Goal: Task Accomplishment & Management: Manage account settings

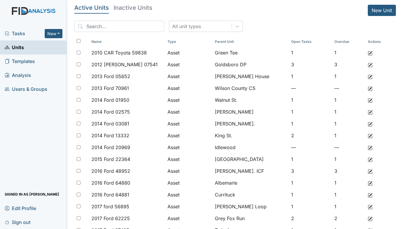
click at [17, 31] on span "Tasks" at bounding box center [25, 33] width 40 height 7
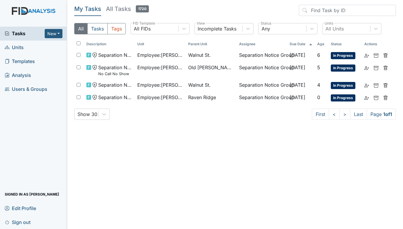
click at [16, 46] on span "Units" at bounding box center [14, 47] width 19 height 9
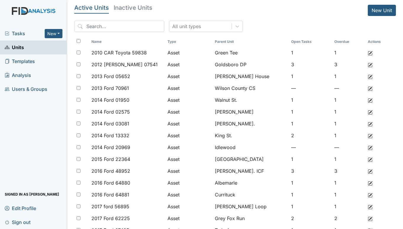
click at [21, 35] on span "Tasks" at bounding box center [25, 33] width 40 height 7
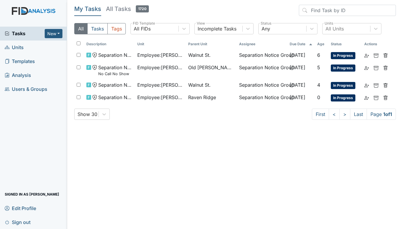
click at [15, 47] on span "Units" at bounding box center [14, 47] width 19 height 9
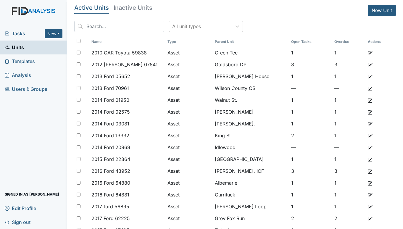
click at [45, 225] on link "Sign out" at bounding box center [33, 222] width 67 height 14
click at [22, 34] on span "Tasks" at bounding box center [25, 33] width 40 height 7
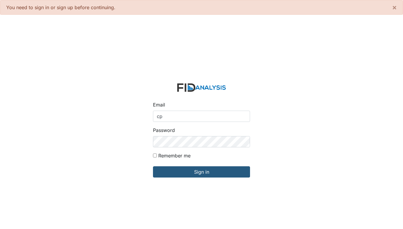
type input "[EMAIL_ADDRESS][DOMAIN_NAME]"
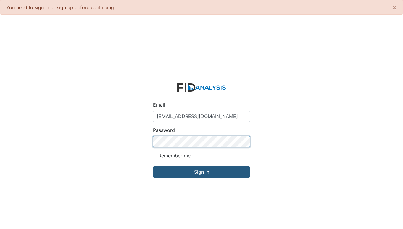
click at [153, 166] on input "Sign in" at bounding box center [201, 171] width 97 height 11
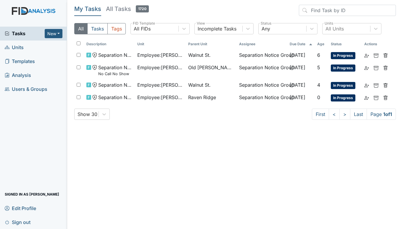
click at [18, 46] on span "Units" at bounding box center [14, 47] width 19 height 9
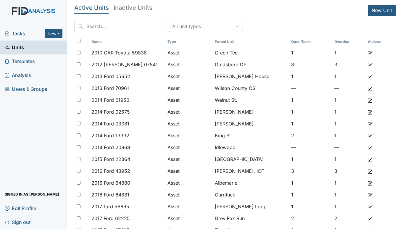
click at [50, 222] on link "Sign out" at bounding box center [33, 222] width 67 height 14
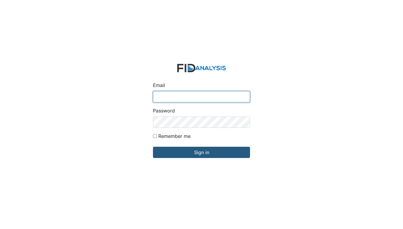
click at [163, 99] on input "Email" at bounding box center [201, 96] width 97 height 11
type input "[EMAIL_ADDRESS][DOMAIN_NAME]"
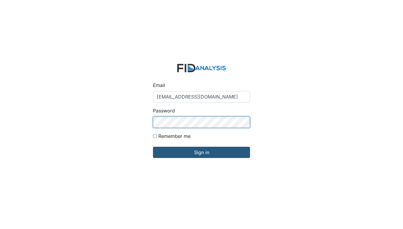
click at [153, 147] on input "Sign in" at bounding box center [201, 152] width 97 height 11
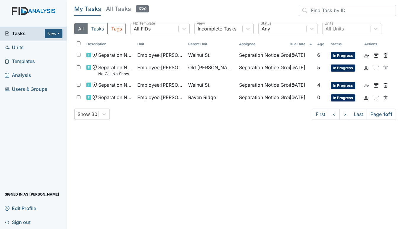
click at [16, 47] on span "Units" at bounding box center [14, 47] width 19 height 9
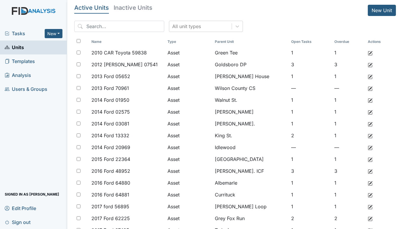
click at [22, 35] on span "Tasks" at bounding box center [25, 33] width 40 height 7
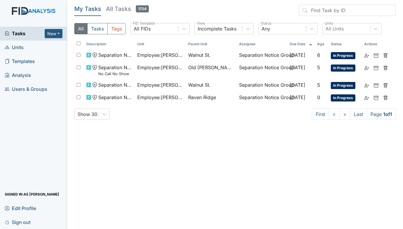
click at [20, 45] on span "Units" at bounding box center [14, 47] width 19 height 9
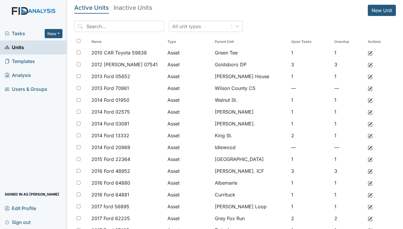
click at [22, 32] on span "Tasks" at bounding box center [25, 33] width 40 height 7
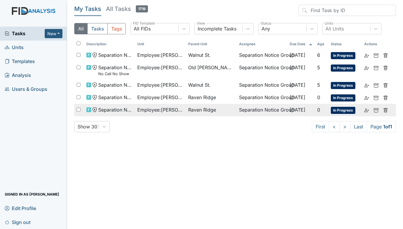
click at [162, 109] on span "Employee : Pettiway, Constance" at bounding box center [160, 109] width 46 height 7
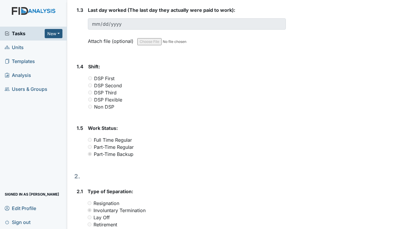
scroll to position [6, 0]
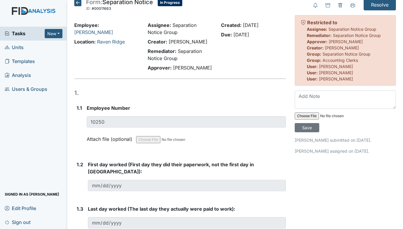
click at [16, 46] on span "Units" at bounding box center [14, 47] width 19 height 9
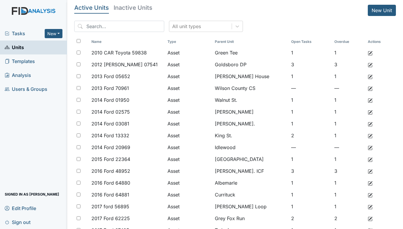
click at [18, 33] on span "Tasks" at bounding box center [25, 33] width 40 height 7
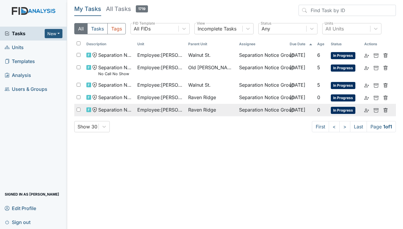
click at [200, 108] on span "Raven Ridge" at bounding box center [202, 109] width 28 height 7
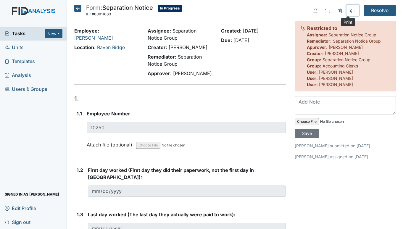
click at [350, 10] on icon at bounding box center [352, 11] width 5 height 5
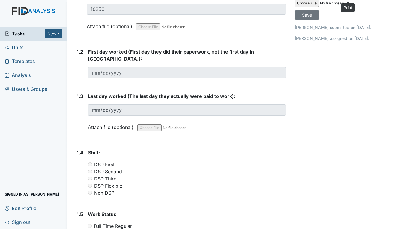
scroll to position [59, 0]
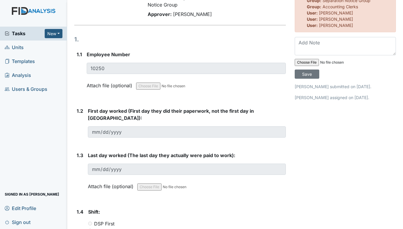
click at [20, 46] on span "Units" at bounding box center [14, 47] width 19 height 9
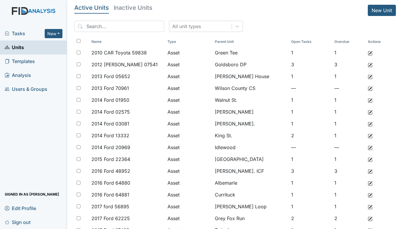
click at [25, 30] on span "Tasks" at bounding box center [25, 33] width 40 height 7
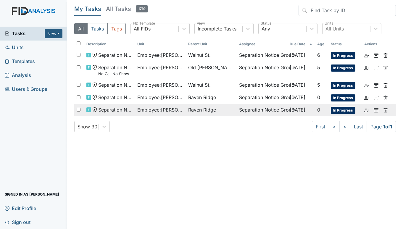
click at [195, 112] on span "Raven Ridge" at bounding box center [202, 109] width 28 height 7
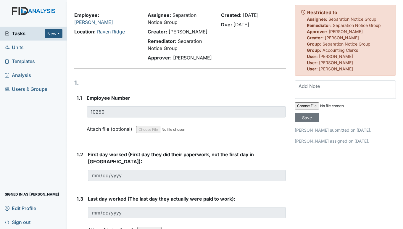
scroll to position [30, 0]
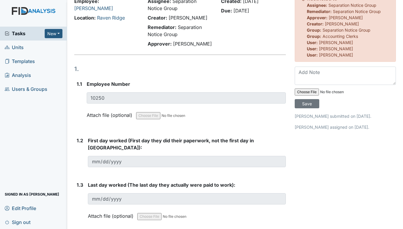
click at [16, 46] on span "Units" at bounding box center [14, 47] width 19 height 9
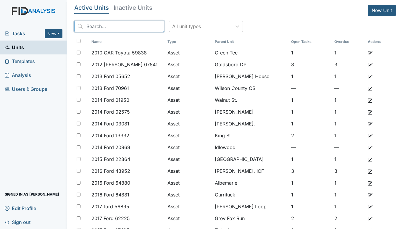
click at [98, 27] on input "search" at bounding box center [119, 26] width 90 height 11
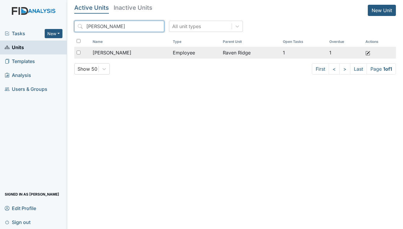
type input "[PERSON_NAME]"
click at [119, 53] on span "[PERSON_NAME]" at bounding box center [112, 52] width 39 height 7
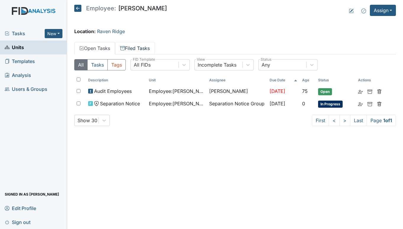
click at [145, 46] on link "Filed Tasks" at bounding box center [135, 48] width 40 height 12
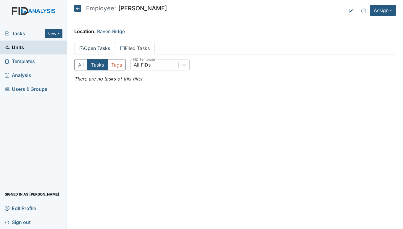
click at [103, 47] on link "Open Tasks" at bounding box center [94, 48] width 41 height 12
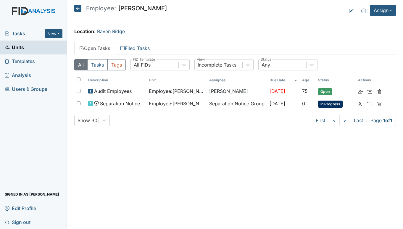
click at [17, 49] on span "Units" at bounding box center [14, 47] width 19 height 9
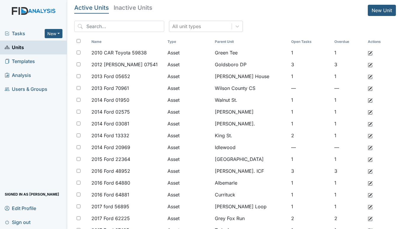
click at [23, 32] on span "Tasks" at bounding box center [25, 33] width 40 height 7
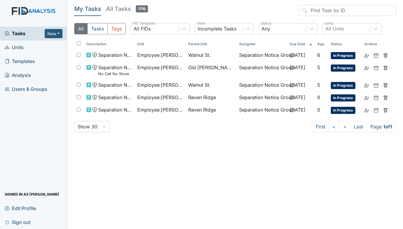
click at [20, 47] on span "Units" at bounding box center [14, 47] width 19 height 9
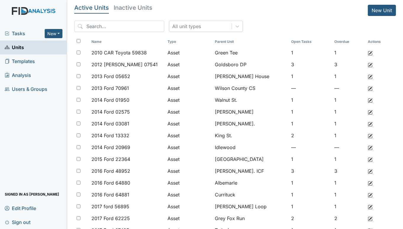
click at [7, 130] on div "Tasks New Form Inspection Document Bundle Units Templates Analysis Users & Grou…" at bounding box center [33, 128] width 67 height 202
click at [34, 49] on link "Units" at bounding box center [33, 48] width 67 height 14
click at [23, 33] on span "Tasks" at bounding box center [25, 33] width 40 height 7
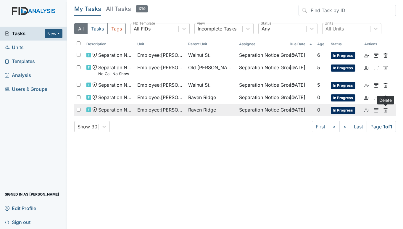
click at [387, 110] on use at bounding box center [386, 110] width 4 height 4
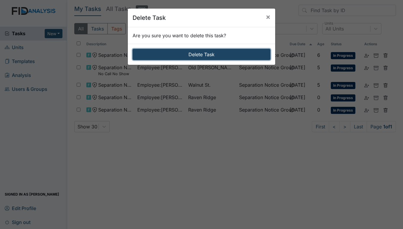
click at [203, 52] on button "Delete Task" at bounding box center [202, 54] width 138 height 11
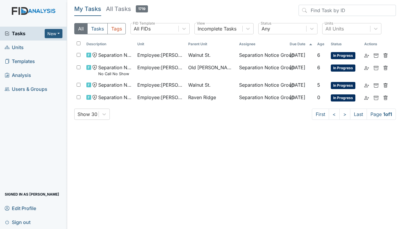
click at [22, 48] on span "Units" at bounding box center [14, 47] width 19 height 9
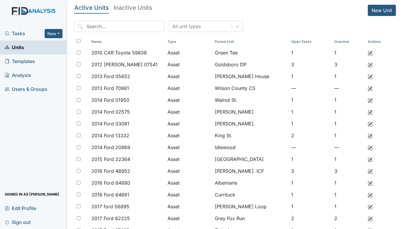
click at [14, 33] on span "Tasks" at bounding box center [25, 33] width 40 height 7
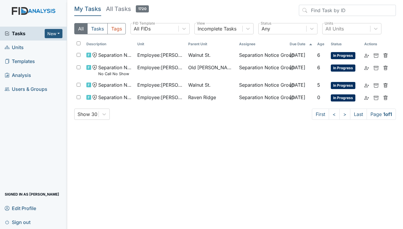
click at [203, 128] on main "My Tasks All Tasks 1720 All Tasks Tags All FIDs FID Template Incomplete Tasks V…" at bounding box center [235, 114] width 336 height 229
click at [20, 33] on span "Tasks" at bounding box center [25, 33] width 40 height 7
click at [20, 45] on span "Units" at bounding box center [14, 47] width 19 height 9
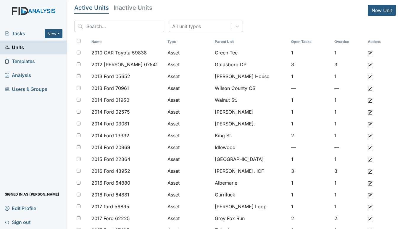
click at [22, 48] on span "Units" at bounding box center [14, 47] width 19 height 9
click at [20, 28] on div "Tasks New Form Inspection Document Bundle" at bounding box center [33, 34] width 67 height 14
click at [17, 31] on span "Tasks" at bounding box center [25, 33] width 40 height 7
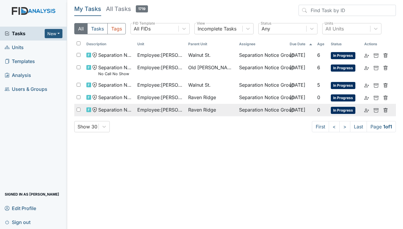
click at [194, 106] on span "Raven Ridge" at bounding box center [202, 109] width 28 height 7
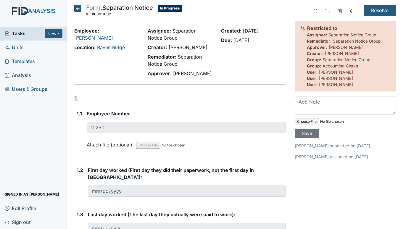
click at [21, 47] on span "Units" at bounding box center [14, 47] width 19 height 9
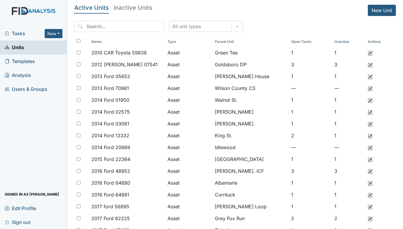
click at [20, 32] on span "Tasks" at bounding box center [25, 33] width 40 height 7
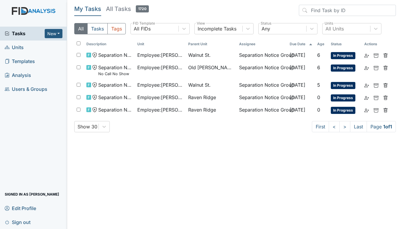
click at [6, 126] on div "Tasks New Form Inspection Document Bundle Units Templates Analysis Users & Grou…" at bounding box center [33, 128] width 67 height 202
click at [17, 46] on span "Units" at bounding box center [14, 47] width 19 height 9
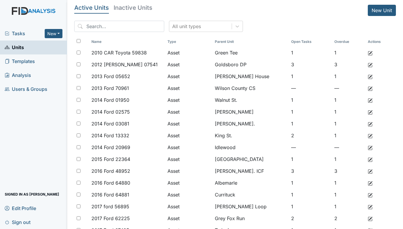
click at [20, 35] on span "Tasks" at bounding box center [25, 33] width 40 height 7
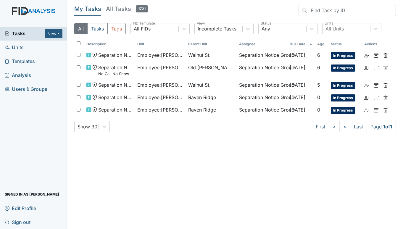
click at [18, 48] on span "Units" at bounding box center [14, 47] width 19 height 9
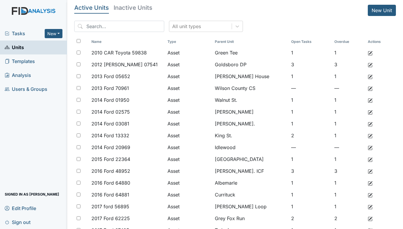
click at [12, 33] on span "Tasks" at bounding box center [25, 33] width 40 height 7
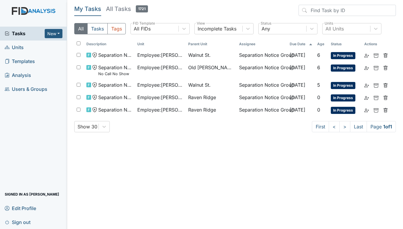
click at [20, 46] on span "Units" at bounding box center [14, 47] width 19 height 9
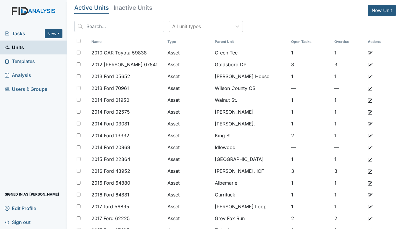
click at [21, 30] on span "Tasks" at bounding box center [25, 33] width 40 height 7
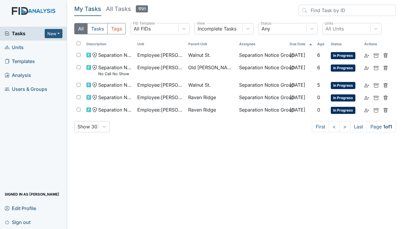
click at [15, 44] on span "Units" at bounding box center [14, 47] width 19 height 9
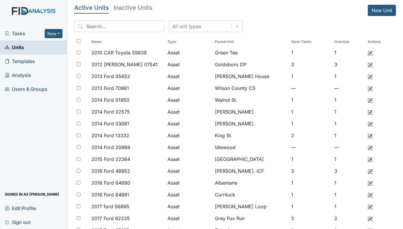
click at [20, 36] on span "Tasks" at bounding box center [25, 33] width 40 height 7
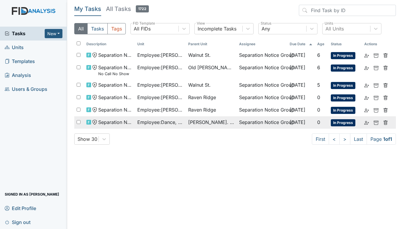
click at [165, 120] on span "Employee : Dance, Kammidy" at bounding box center [160, 122] width 46 height 7
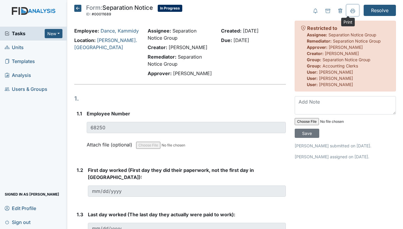
click at [350, 10] on icon at bounding box center [352, 11] width 5 height 5
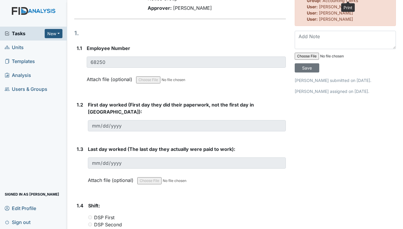
scroll to position [6, 0]
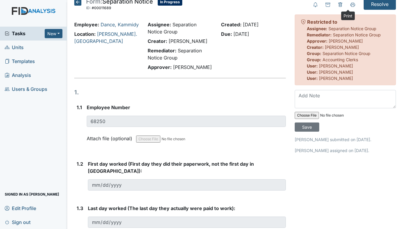
click at [17, 34] on span "Tasks" at bounding box center [25, 33] width 40 height 7
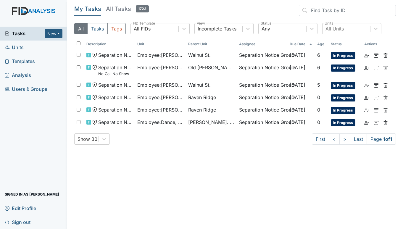
click at [19, 46] on span "Units" at bounding box center [14, 47] width 19 height 9
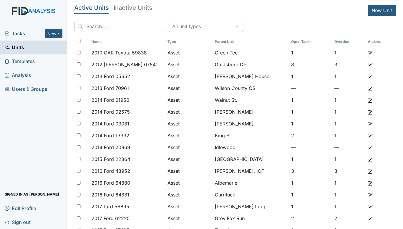
click at [18, 32] on span "Tasks" at bounding box center [25, 33] width 40 height 7
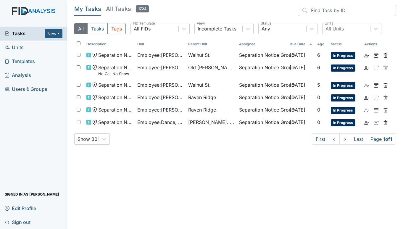
click at [10, 46] on span "Units" at bounding box center [14, 47] width 19 height 9
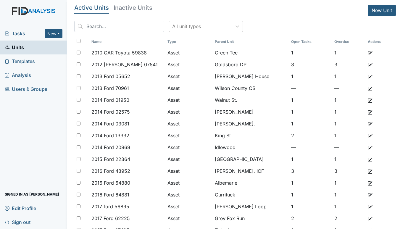
click at [22, 33] on span "Tasks" at bounding box center [25, 33] width 40 height 7
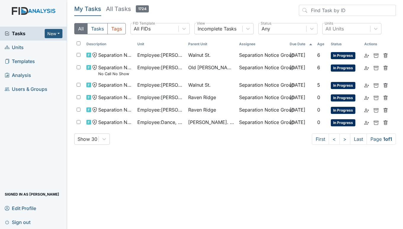
click at [17, 45] on span "Units" at bounding box center [14, 47] width 19 height 9
